Goal: Book appointment/travel/reservation

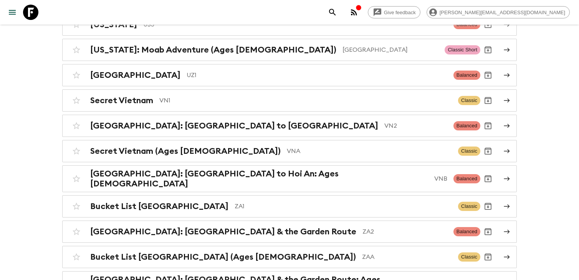
scroll to position [3395, 0]
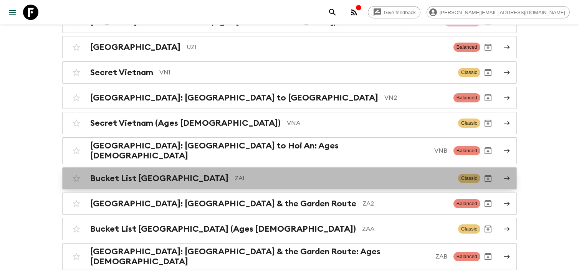
click at [268, 174] on p "ZA1" at bounding box center [343, 178] width 217 height 9
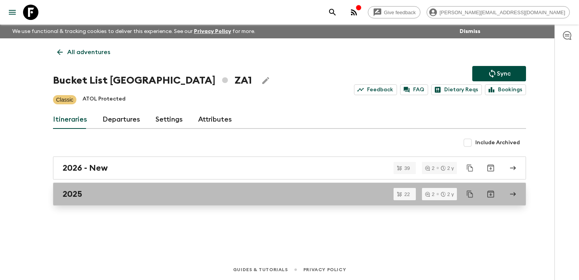
click at [226, 199] on div "2025" at bounding box center [282, 194] width 439 height 10
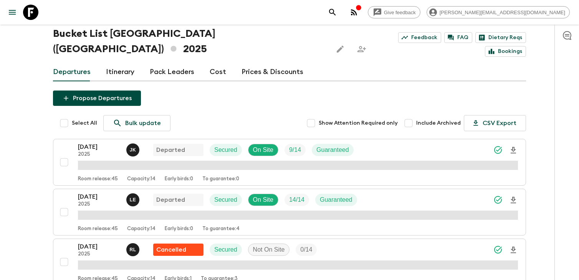
scroll to position [41, 0]
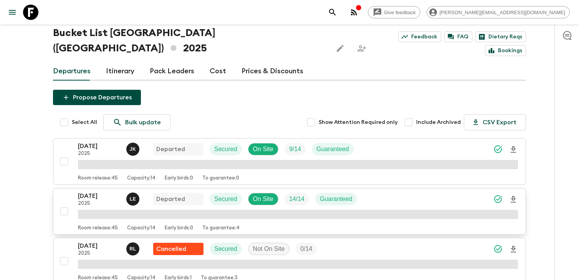
click at [98, 201] on p "2025" at bounding box center [99, 204] width 42 height 6
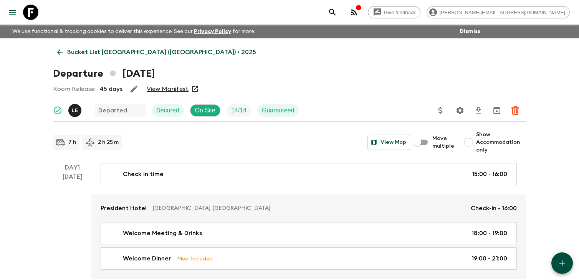
click at [109, 54] on p "Bucket List [GEOGRAPHIC_DATA] ([GEOGRAPHIC_DATA]) • 2025" at bounding box center [161, 52] width 189 height 9
